Goal: Information Seeking & Learning: Understand process/instructions

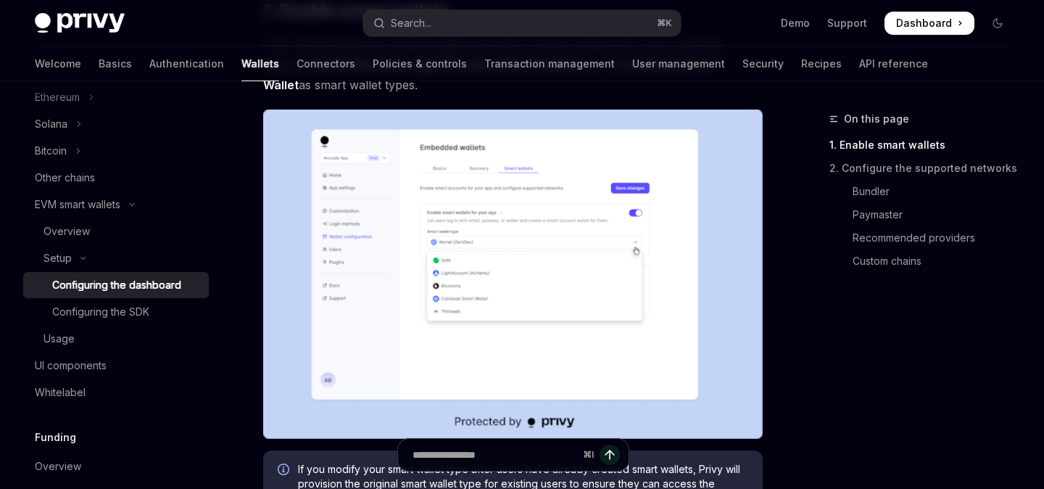
scroll to position [282, 0]
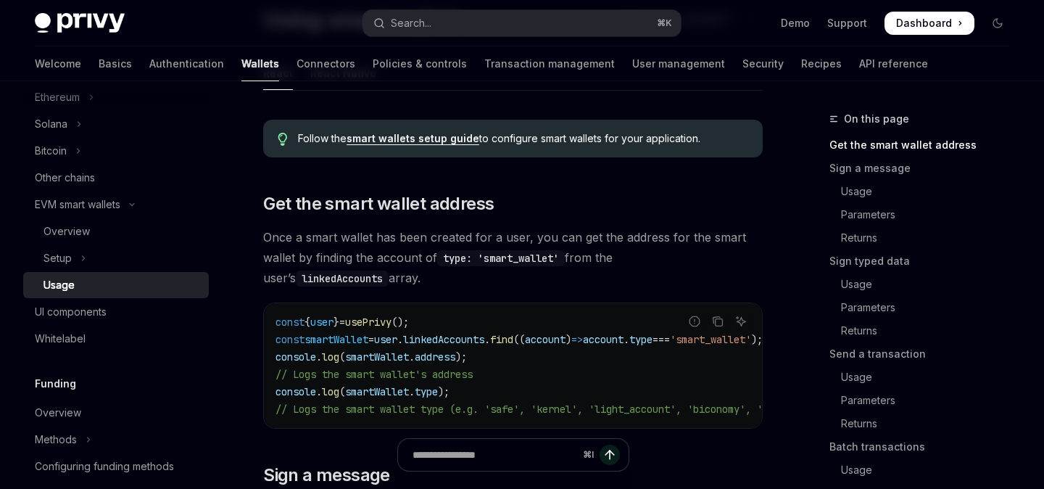
scroll to position [230, 0]
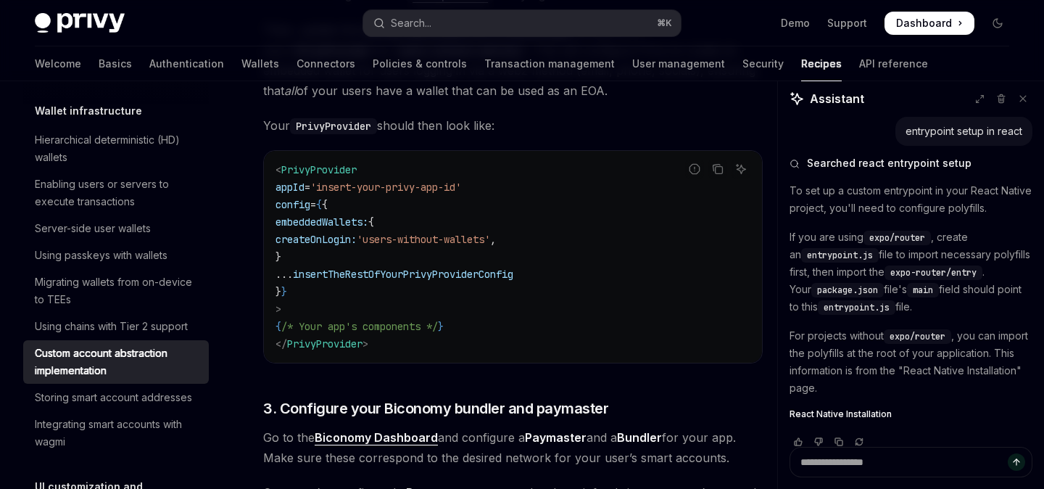
scroll to position [971, 0]
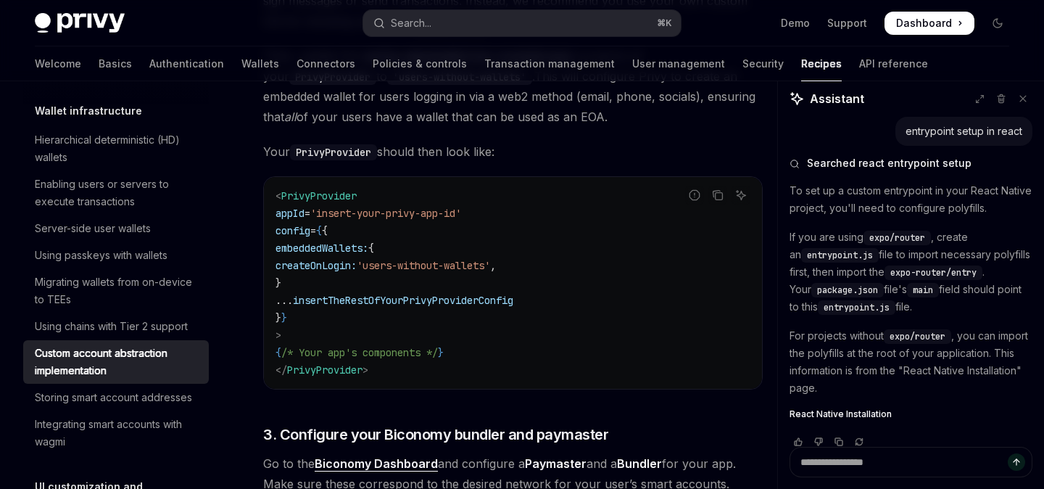
click at [418, 299] on span "insertTheRestOfYourPrivyProviderConfig" at bounding box center [403, 300] width 220 height 13
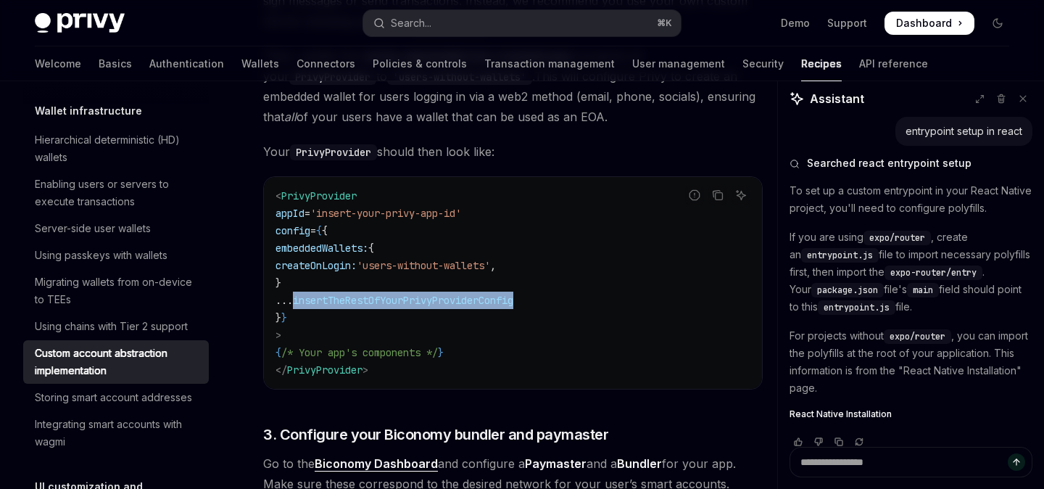
click at [418, 299] on span "insertTheRestOfYourPrivyProviderConfig" at bounding box center [403, 300] width 220 height 13
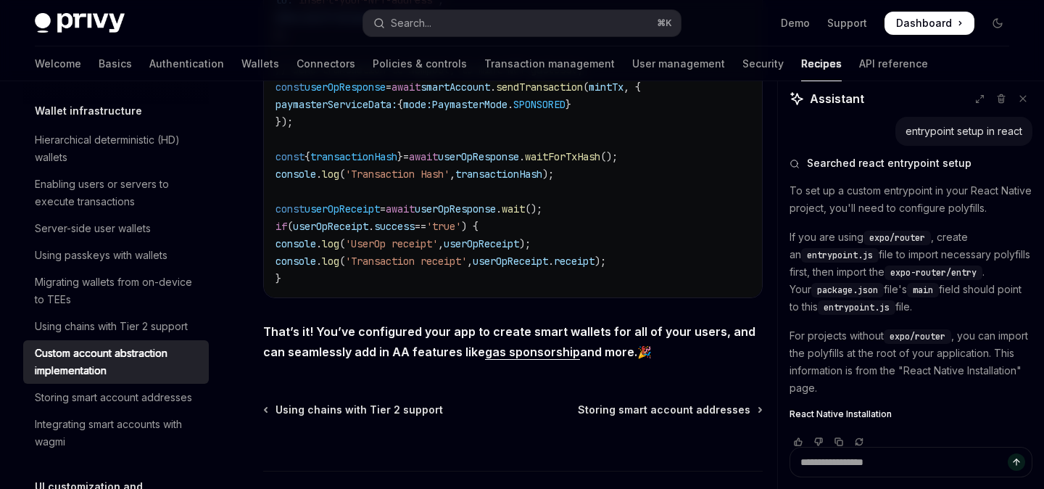
scroll to position [2774, 0]
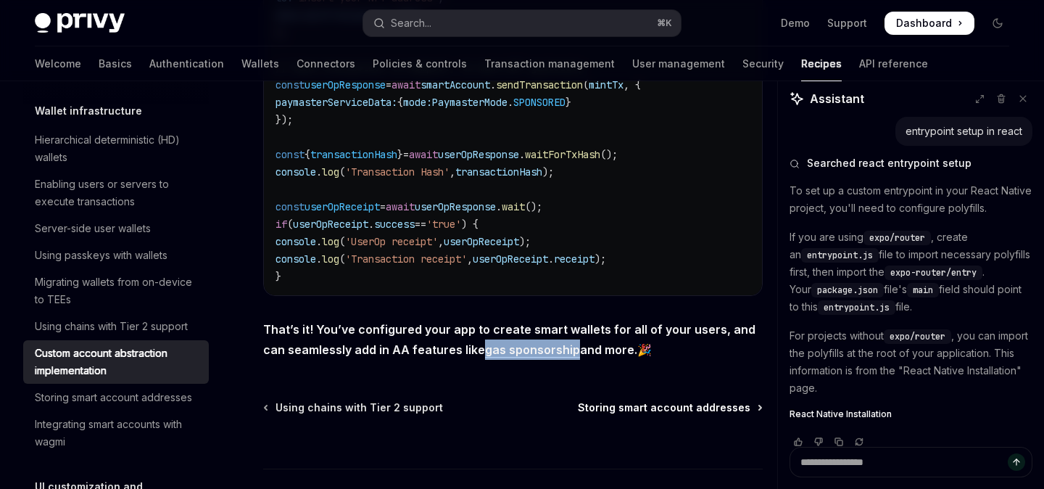
click at [619, 400] on span "Storing smart account addresses" at bounding box center [664, 407] width 173 height 14
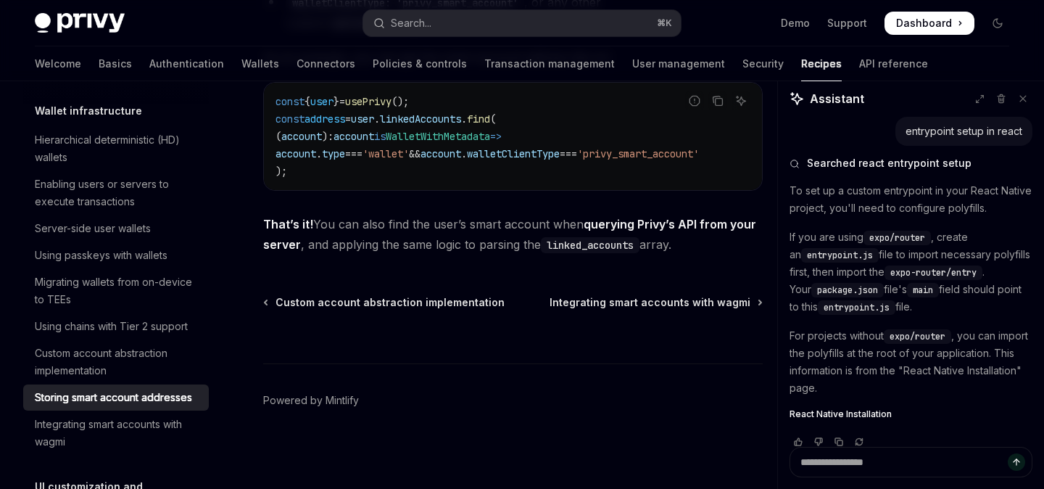
scroll to position [2391, 0]
click at [142, 422] on div "Integrating smart accounts with wagmi" at bounding box center [117, 432] width 165 height 35
type textarea "*"
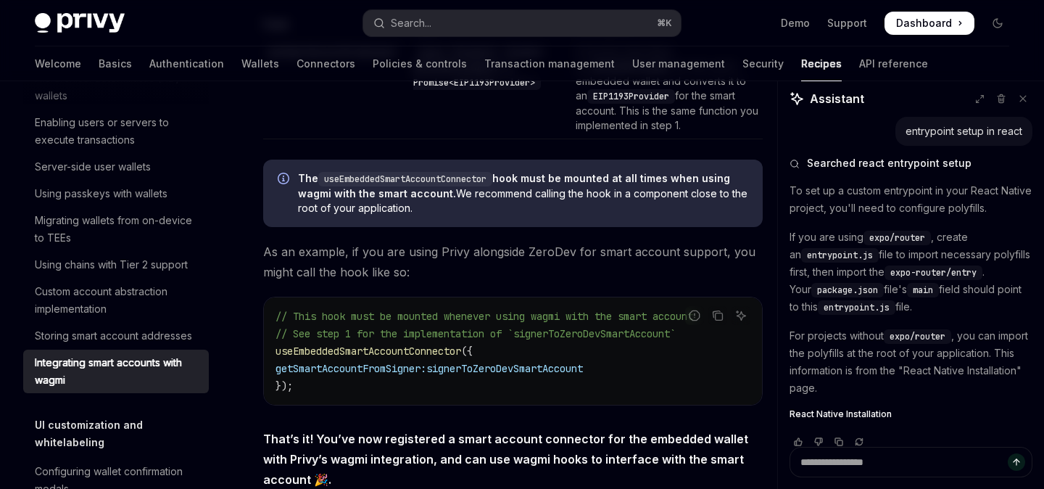
scroll to position [2621, 0]
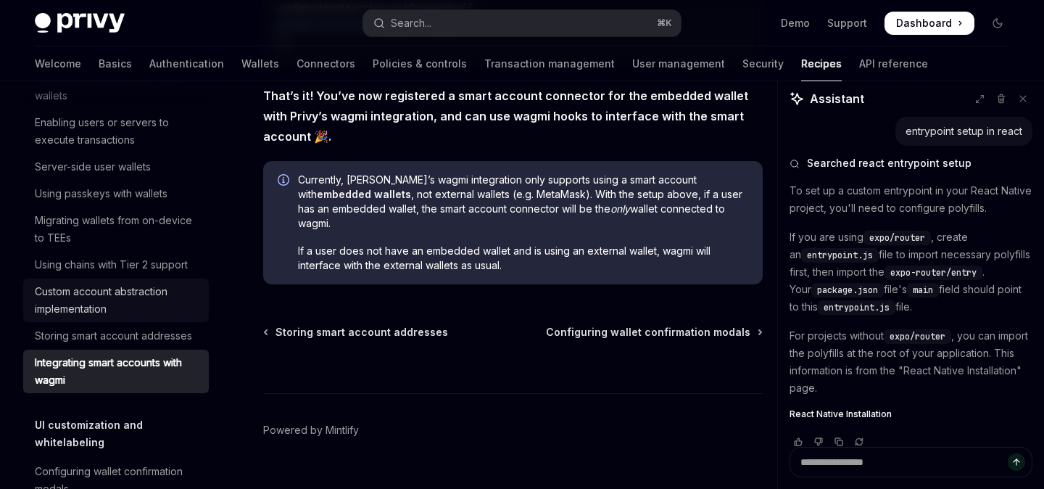
click at [112, 288] on div "Custom account abstraction implementation" at bounding box center [117, 300] width 165 height 35
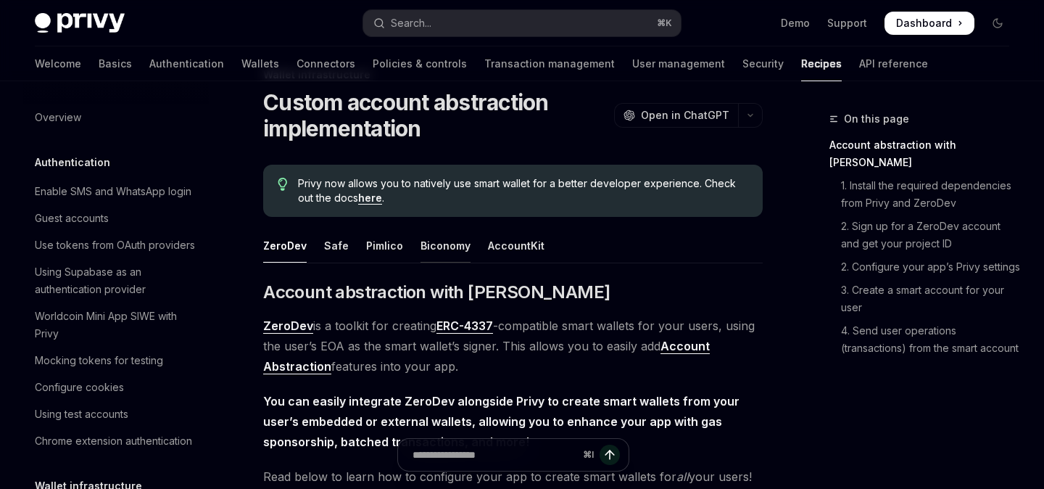
scroll to position [452, 0]
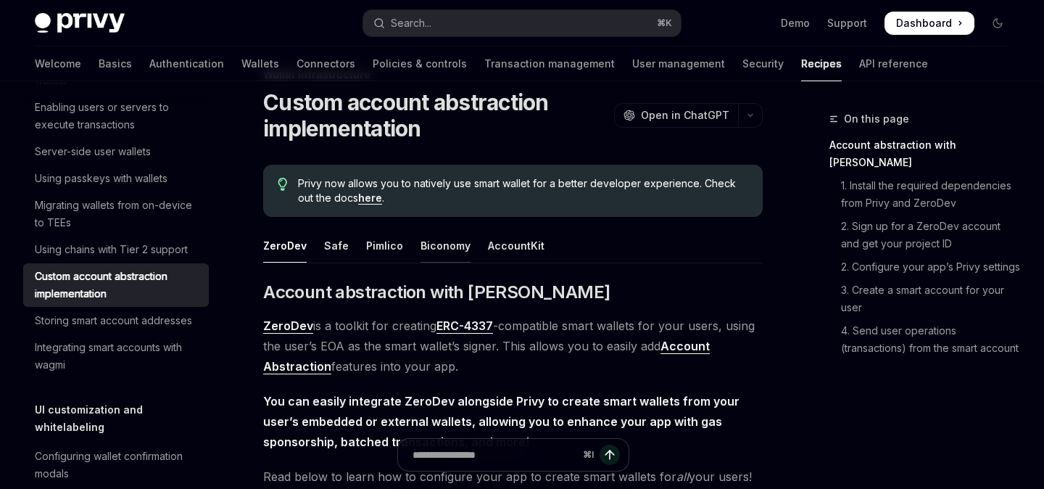
click at [447, 245] on div "Biconomy" at bounding box center [445, 245] width 50 height 34
type textarea "*"
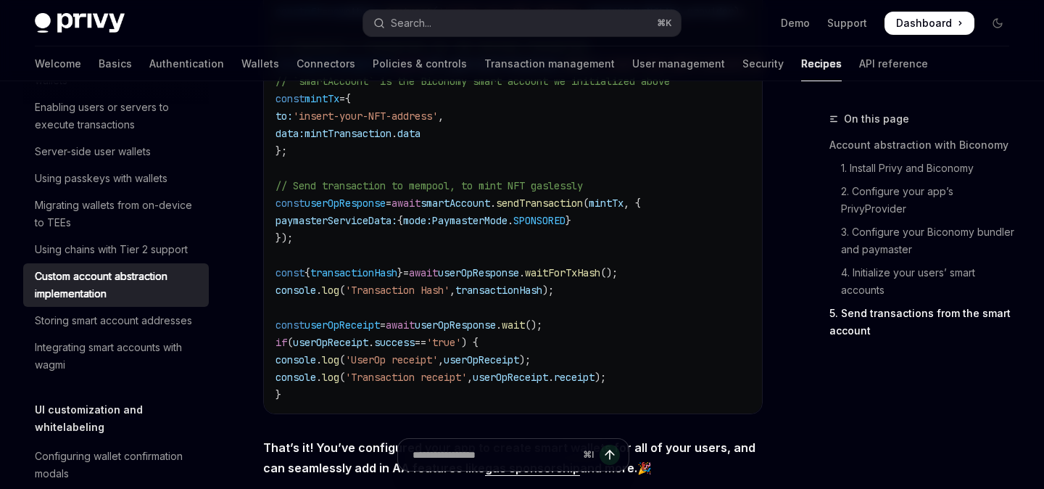
scroll to position [2684, 0]
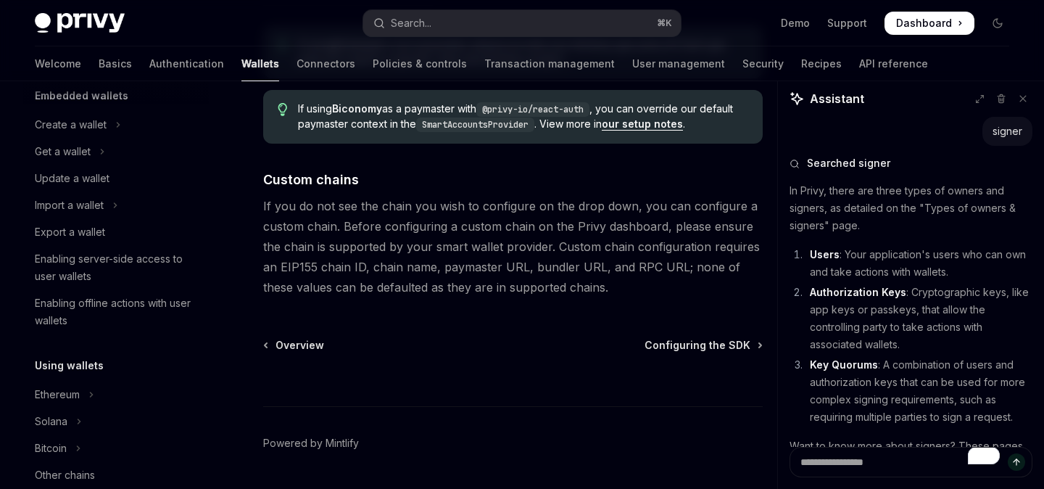
scroll to position [2062, 0]
